Goal: Find specific page/section: Find specific page/section

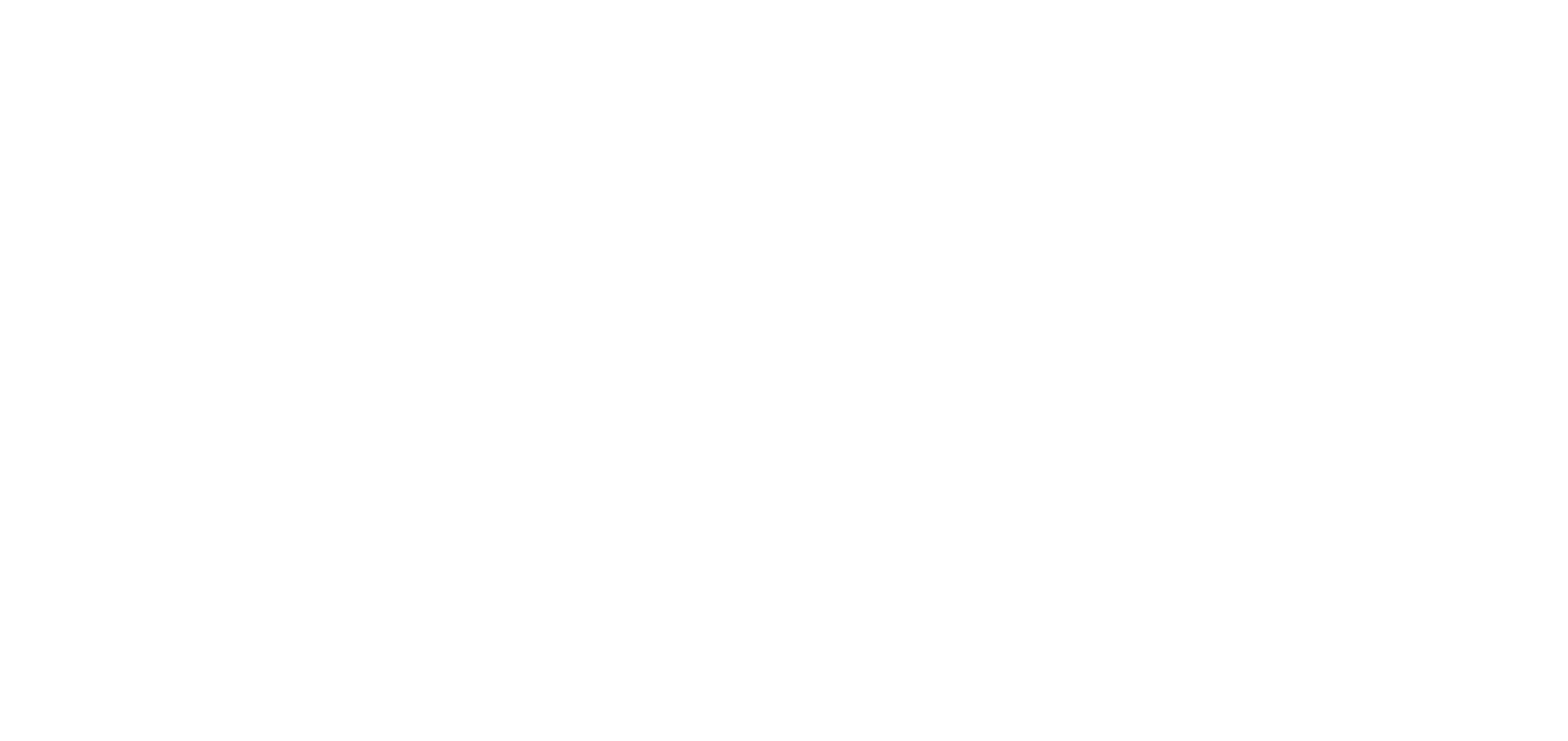
select select "*"
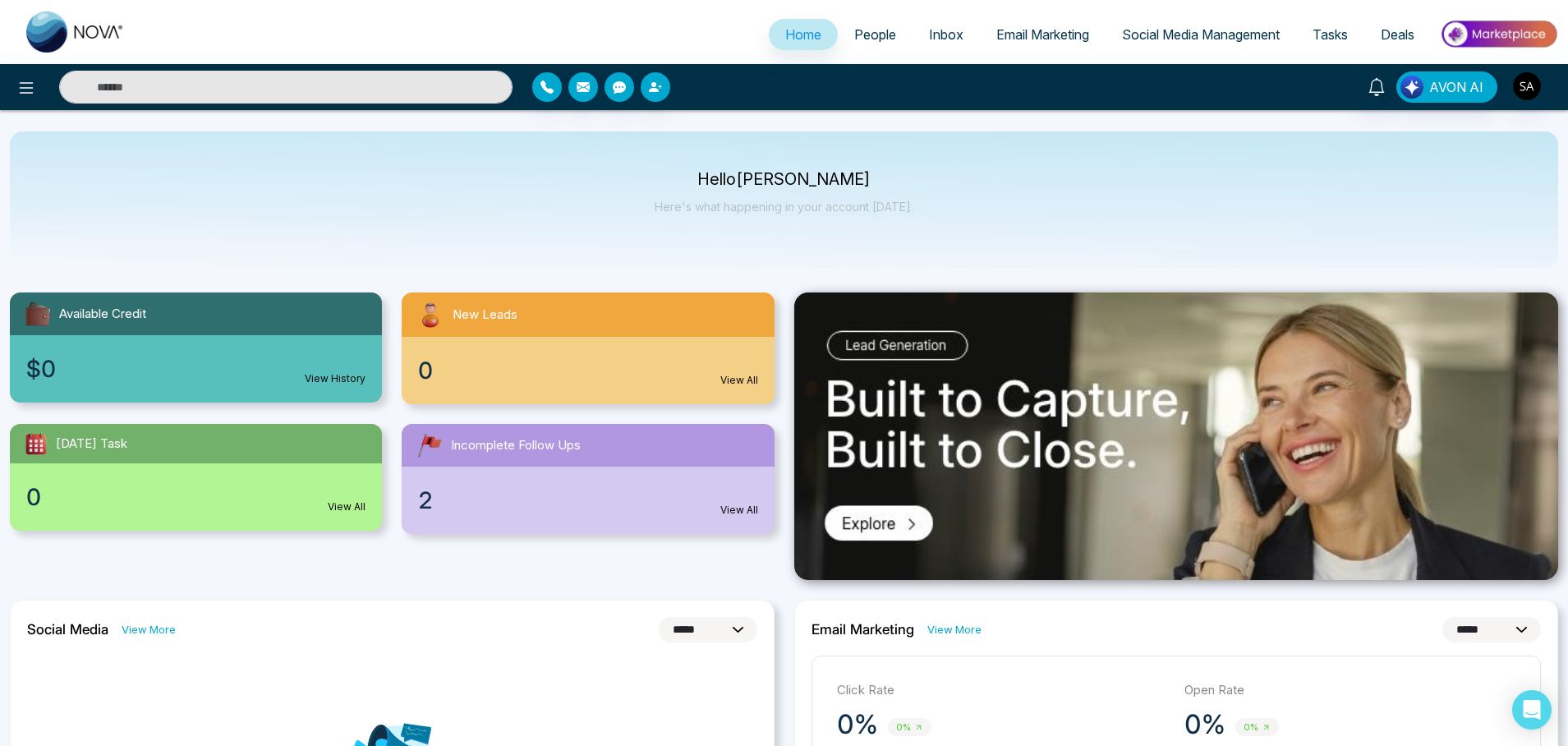
click at [864, 49] on link "People" at bounding box center [875, 34] width 75 height 31
click at [536, 194] on div "Hello [PERSON_NAME] Here's what happening in your account [DATE]." at bounding box center [784, 200] width 1548 height 137
click at [32, 91] on icon at bounding box center [25, 88] width 19 height 19
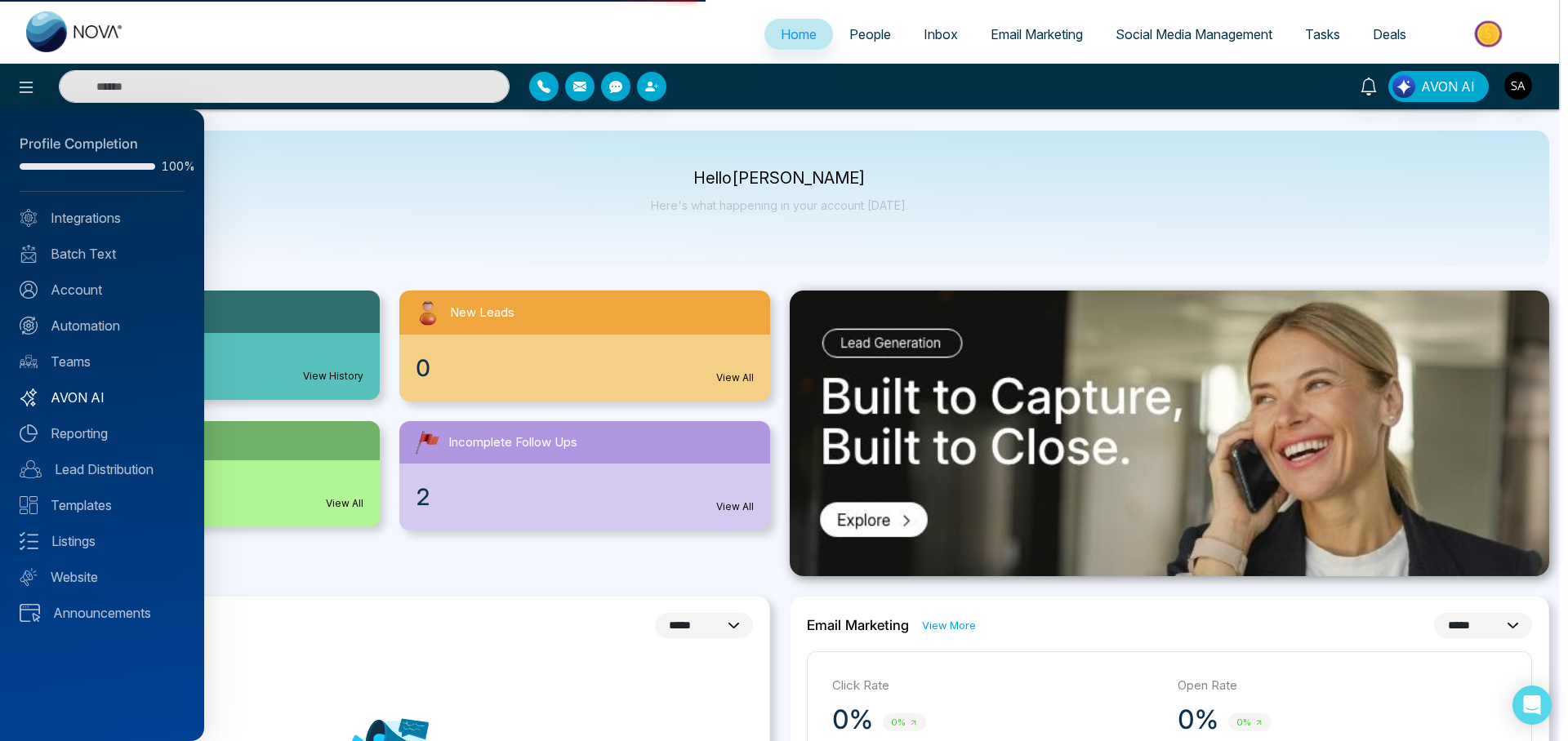
click at [63, 399] on link "AVON AI" at bounding box center [101, 397] width 165 height 19
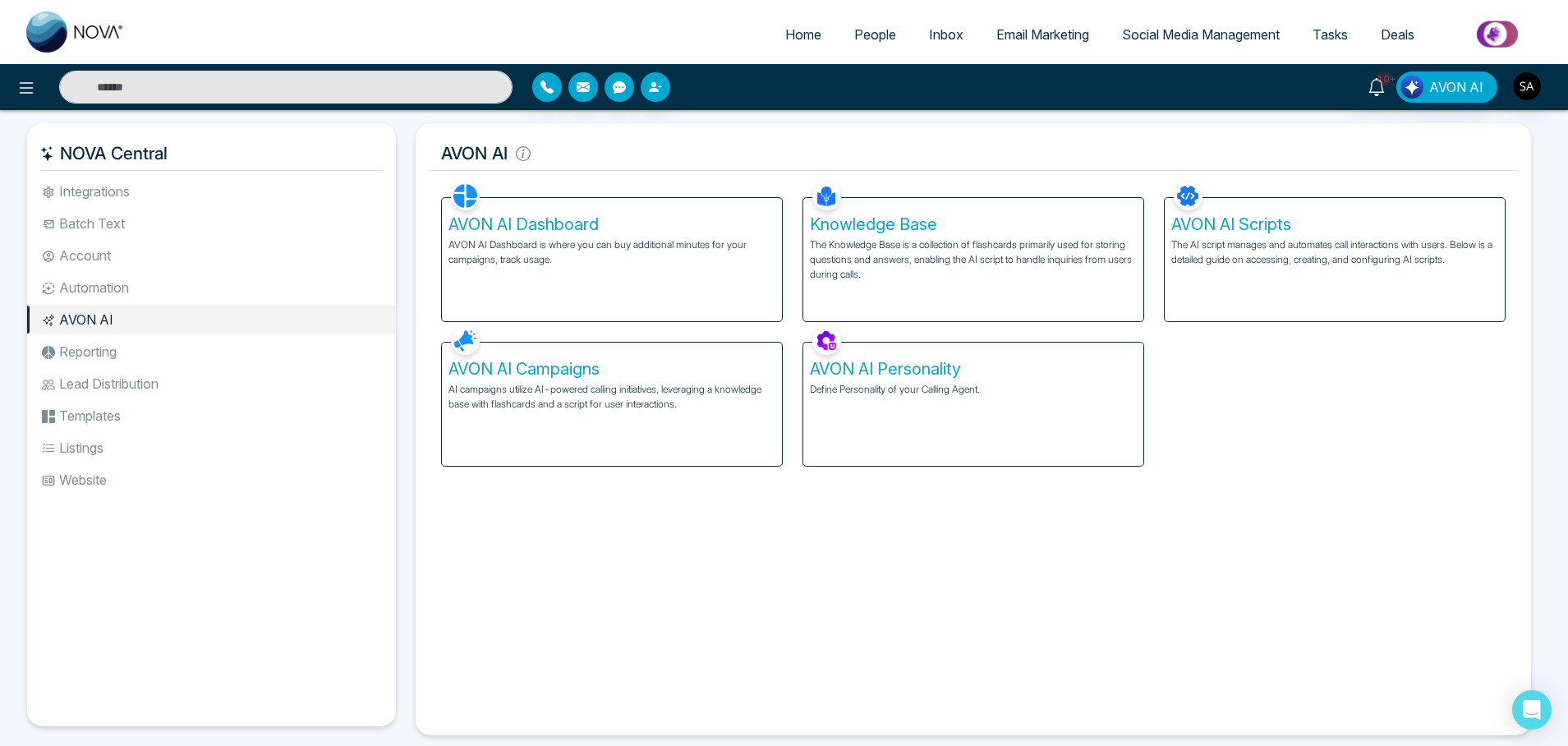
click at [1404, 435] on div "AVON AI Dashboard AVON AI Dashboard is where you can buy additional minutes for…" at bounding box center [973, 322] width 1084 height 289
